Goal: Book appointment/travel/reservation

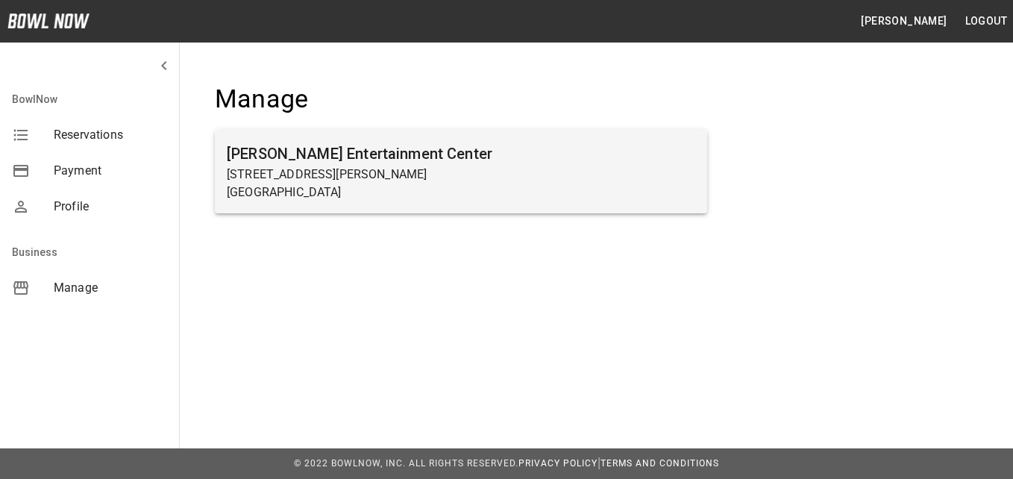
click at [337, 156] on h6 "[PERSON_NAME] Entertainment Center" at bounding box center [461, 154] width 468 height 24
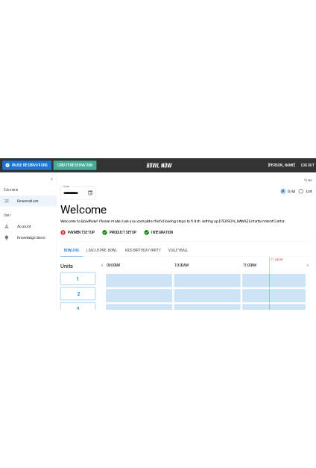
scroll to position [0, 433]
